Goal: Task Accomplishment & Management: Manage account settings

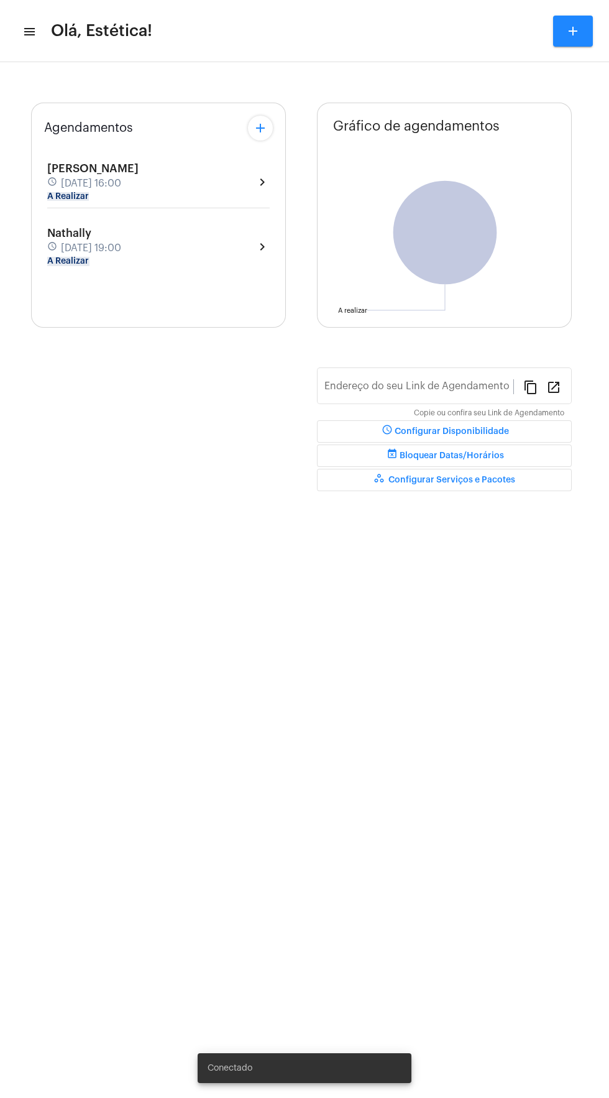
type input "[URL][DOMAIN_NAME]"
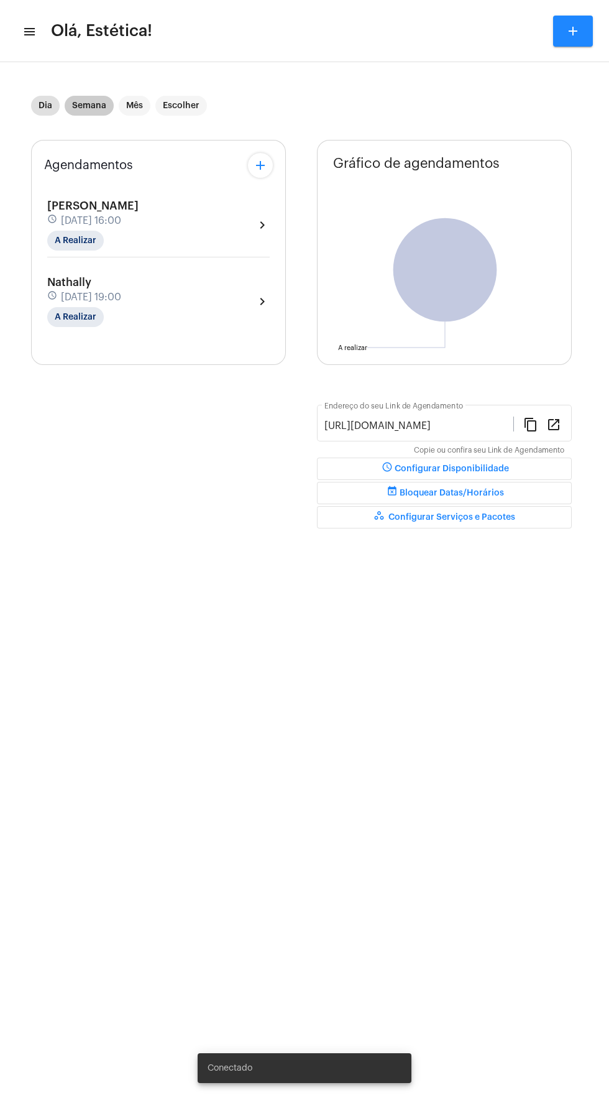
click at [90, 104] on mat-chip "Semana" at bounding box center [89, 106] width 49 height 20
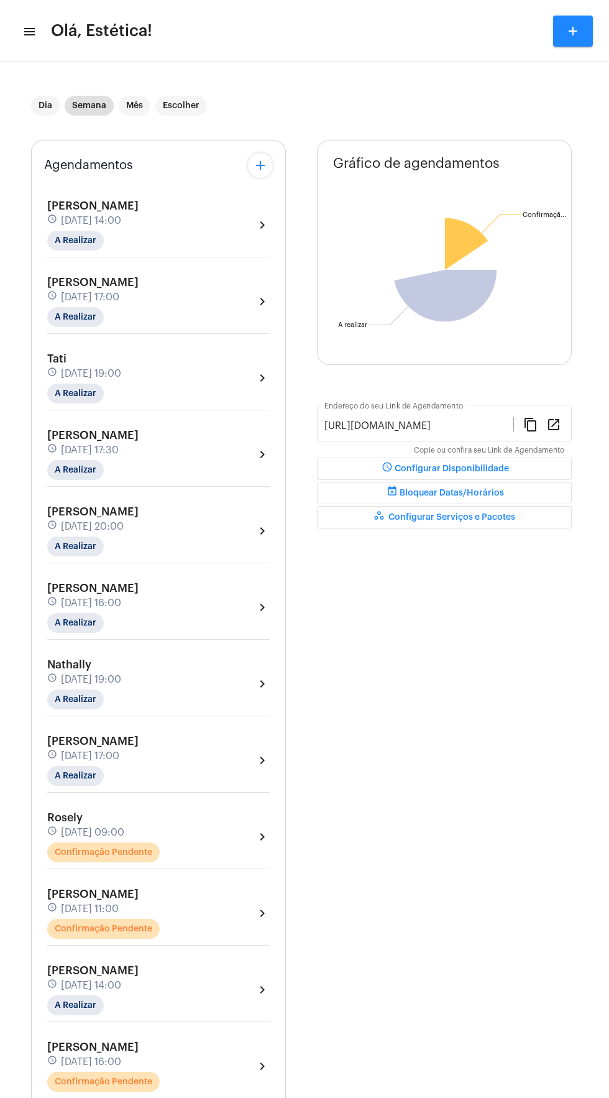
scroll to position [44, 0]
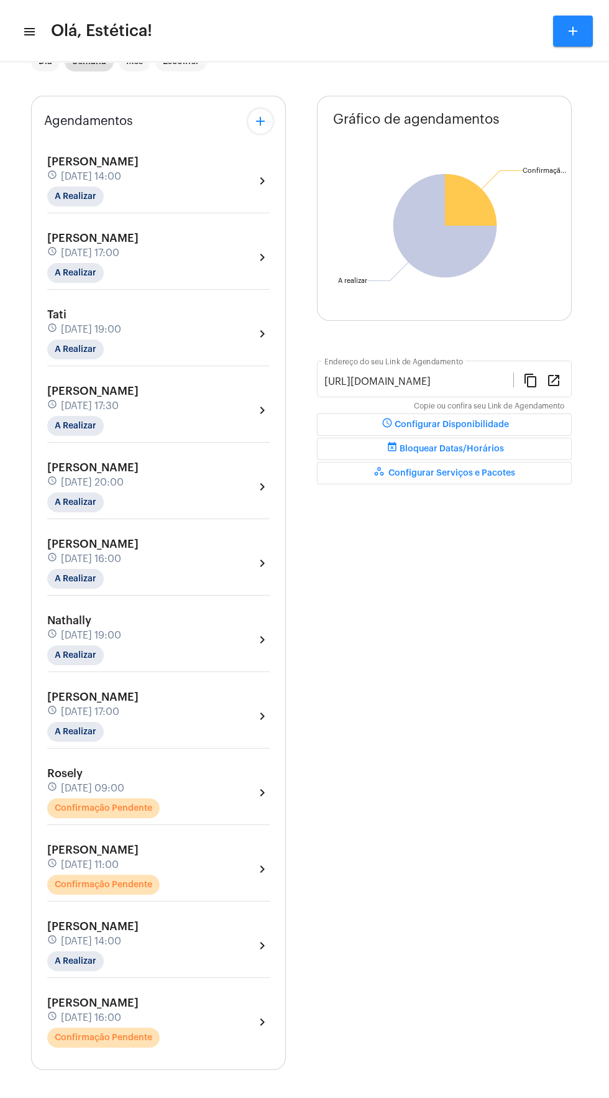
click at [227, 794] on div "Rosely schedule [DATE] 09:00 Confirmação Pendente chevron_right" at bounding box center [158, 792] width 222 height 51
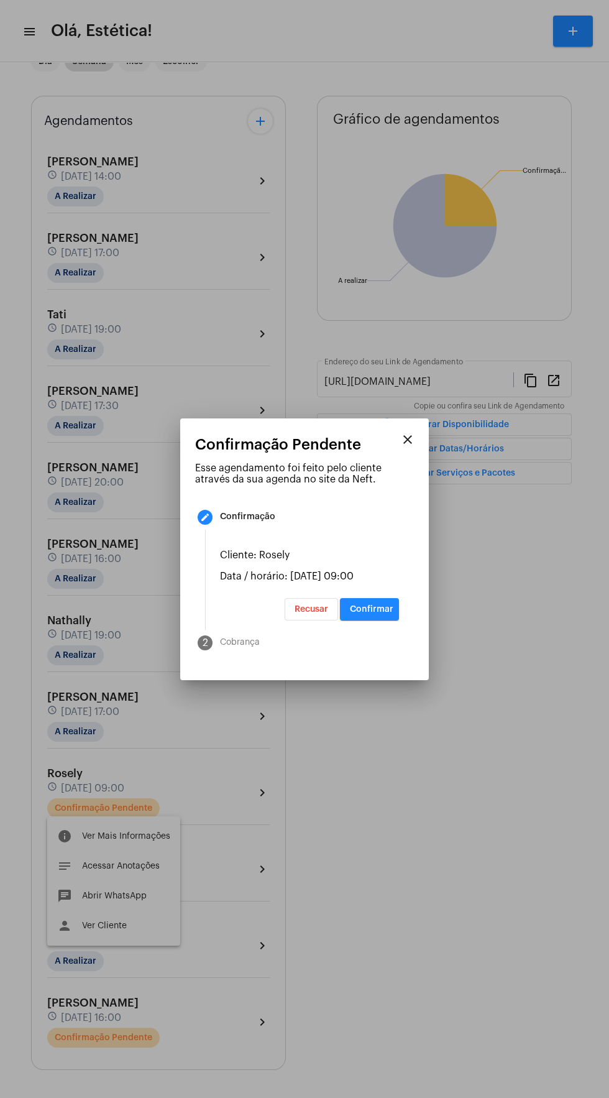
click at [390, 613] on span "Confirmar" at bounding box center [372, 609] width 44 height 9
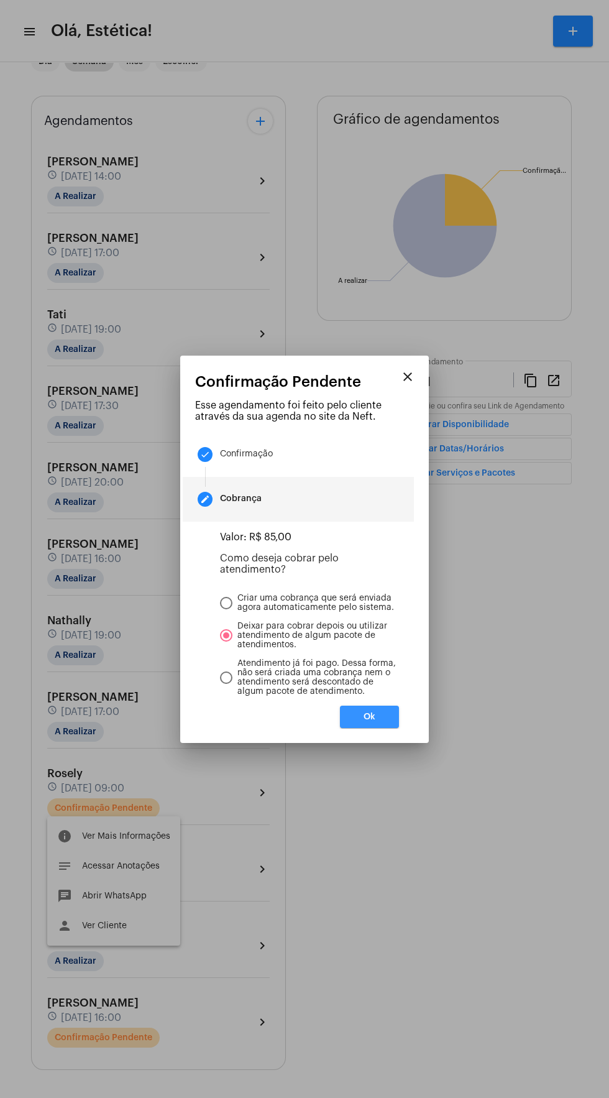
click at [397, 718] on button "Ok" at bounding box center [369, 716] width 59 height 22
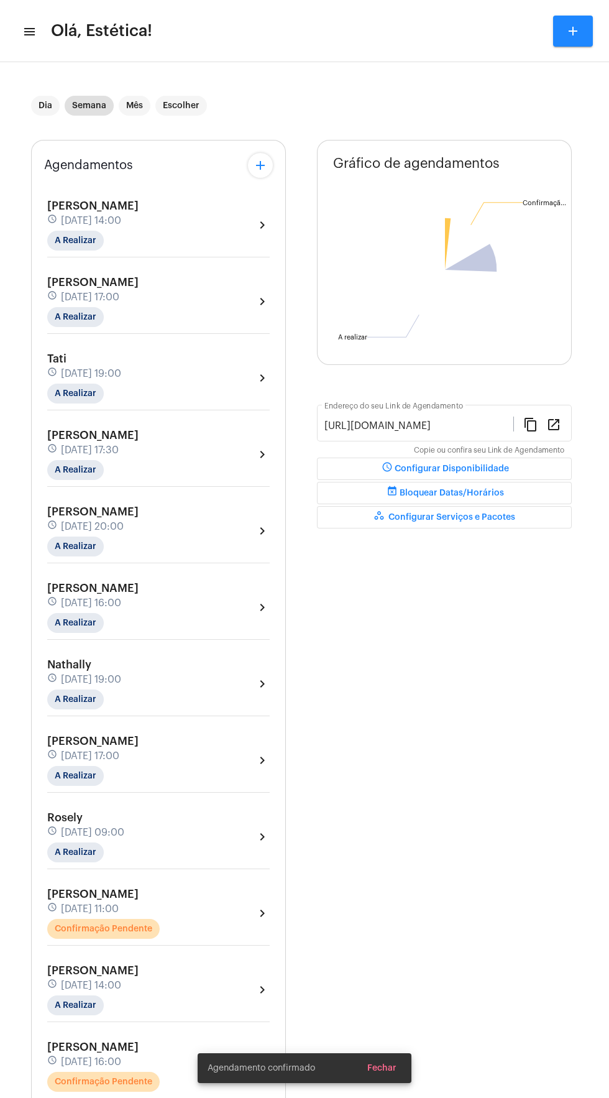
scroll to position [44, 0]
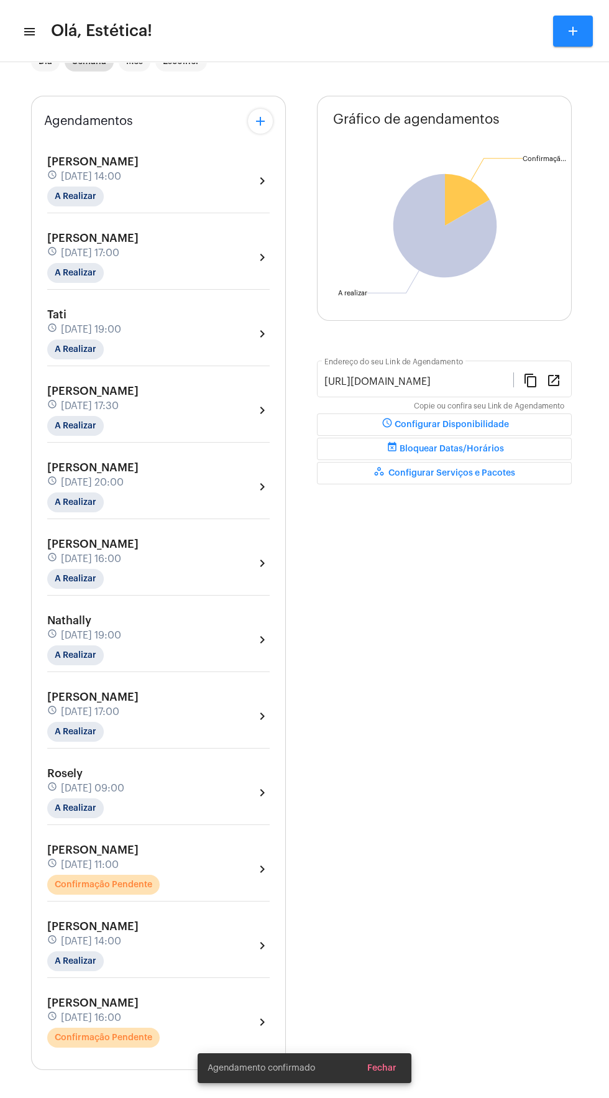
click at [212, 869] on div "[PERSON_NAME] schedule [DATE] 11:00 Confirmação Pendente chevron_right" at bounding box center [158, 868] width 222 height 51
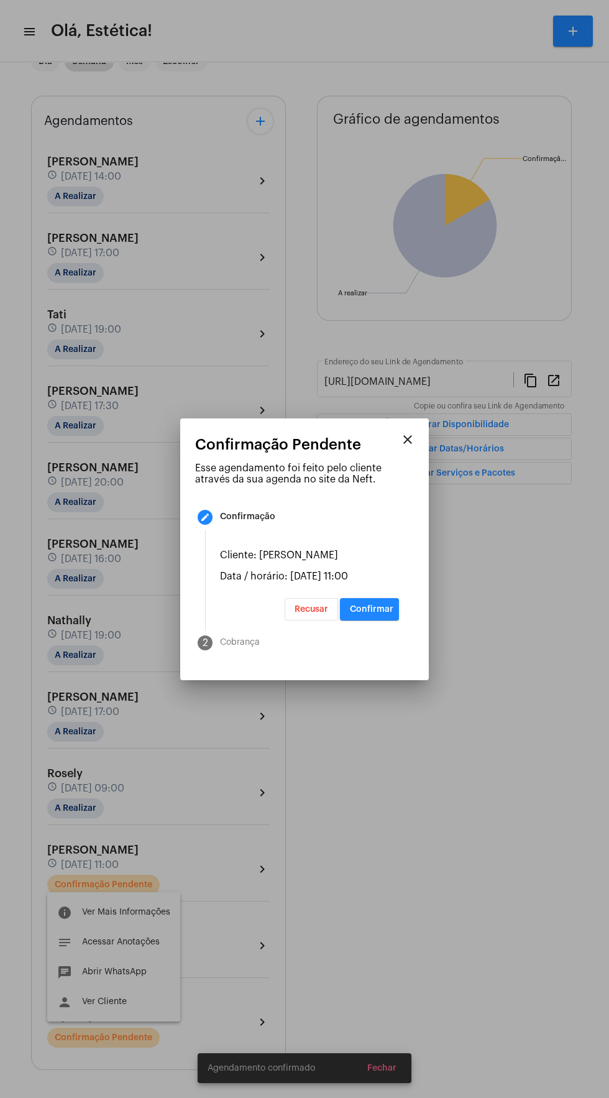
click at [393, 638] on mat-step-header "2 Cobrança" at bounding box center [298, 642] width 231 height 45
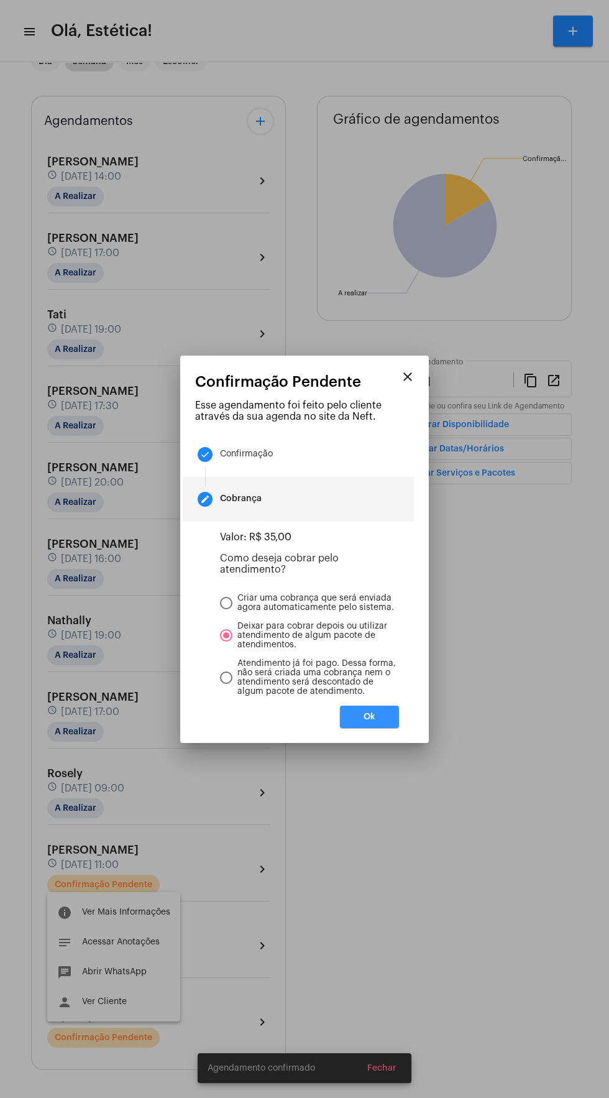
click at [390, 728] on button "Ok" at bounding box center [369, 716] width 59 height 22
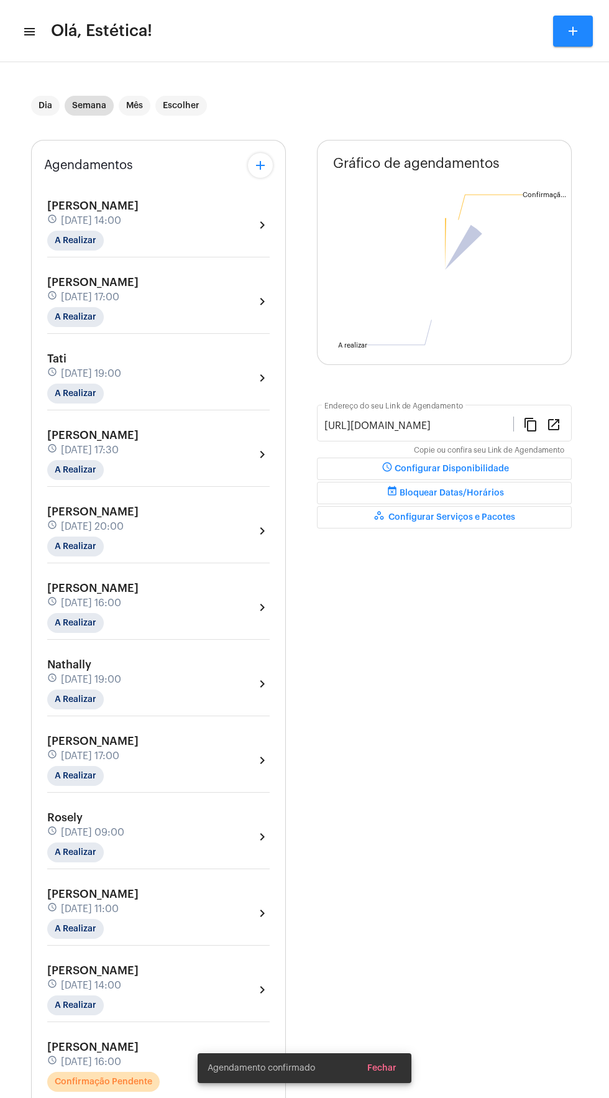
scroll to position [44, 0]
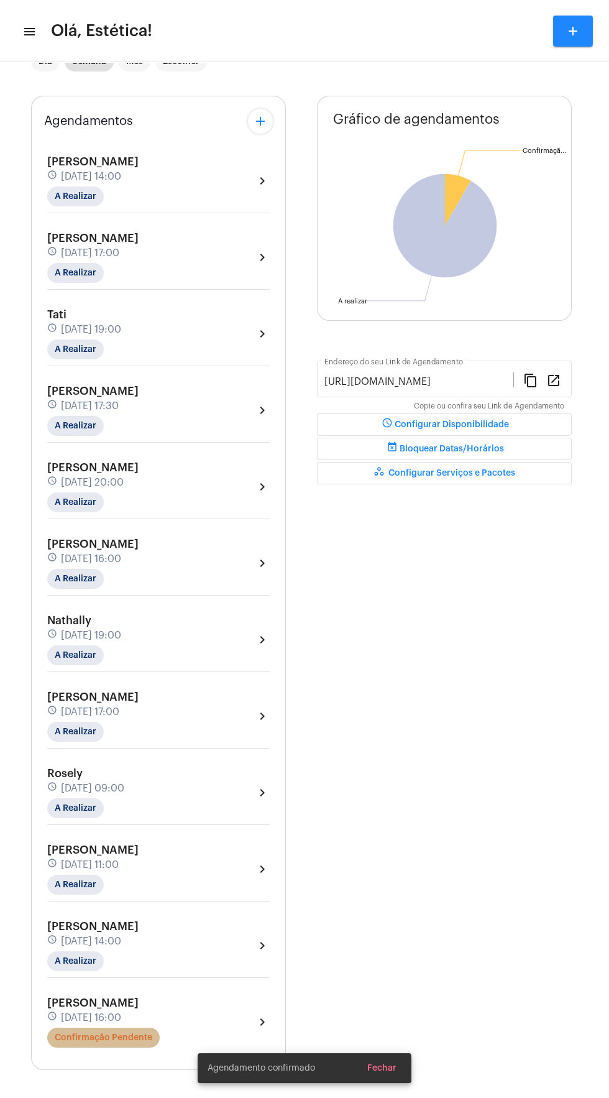
click at [140, 1027] on mat-chip "Confirmação Pendente" at bounding box center [103, 1037] width 112 height 20
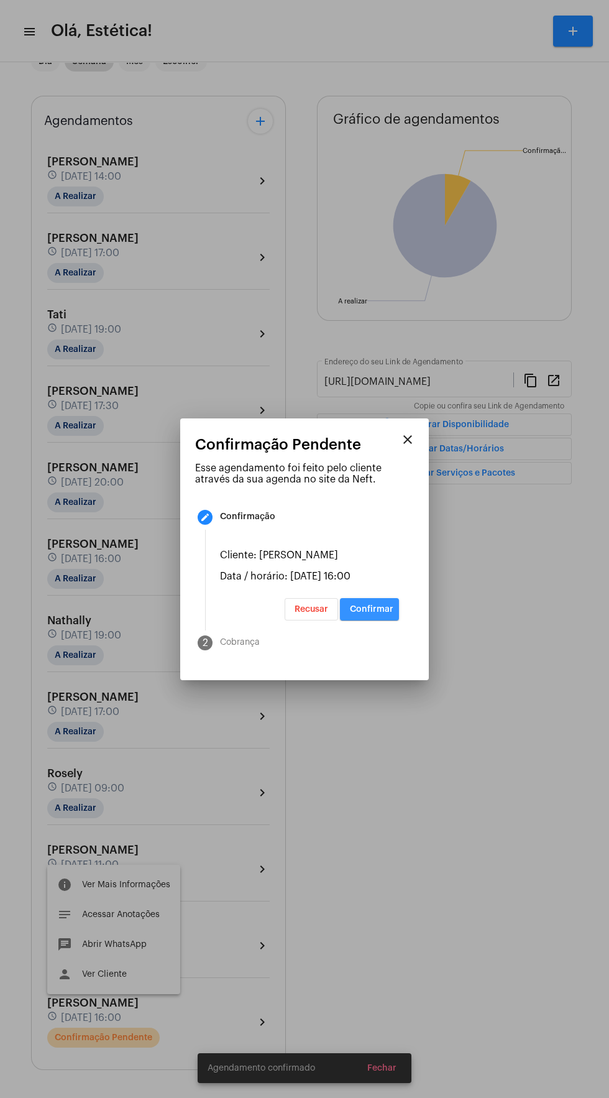
click at [385, 613] on span "Confirmar" at bounding box center [372, 609] width 44 height 9
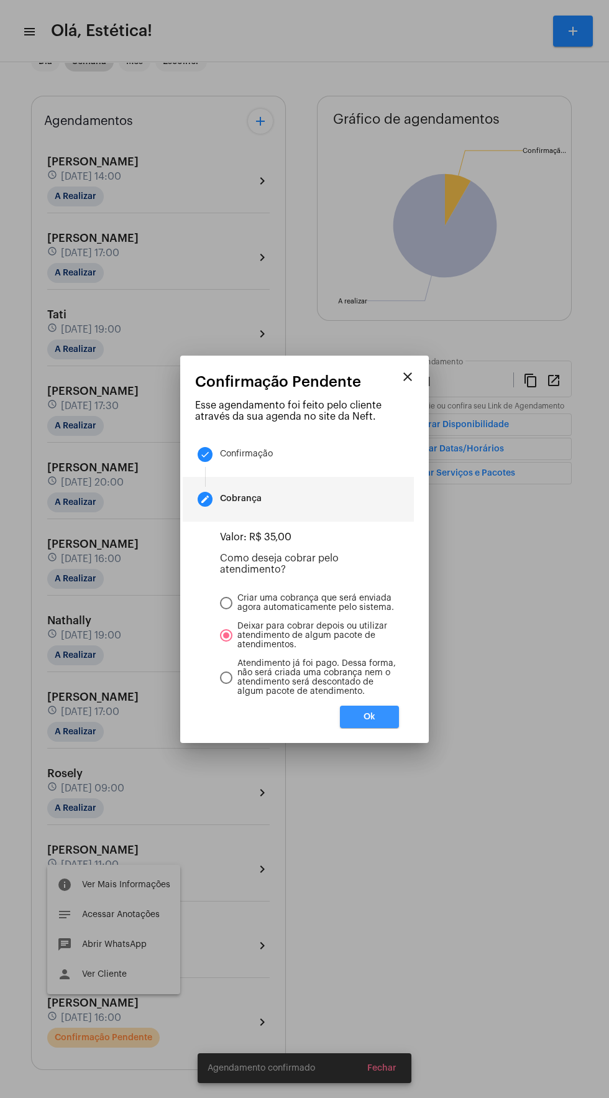
click at [392, 726] on button "Ok" at bounding box center [369, 716] width 59 height 22
